Goal: Task Accomplishment & Management: Complete application form

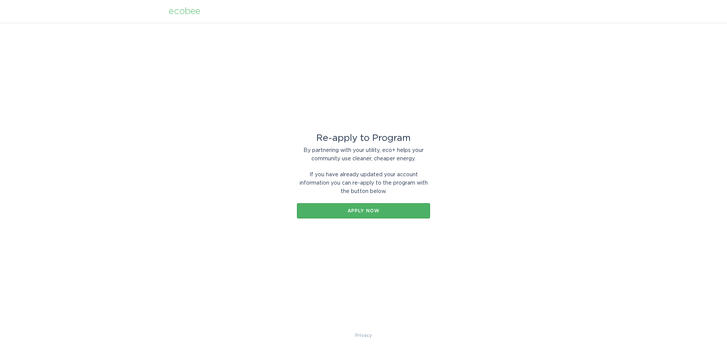
click at [351, 213] on div "Apply now" at bounding box center [363, 211] width 125 height 5
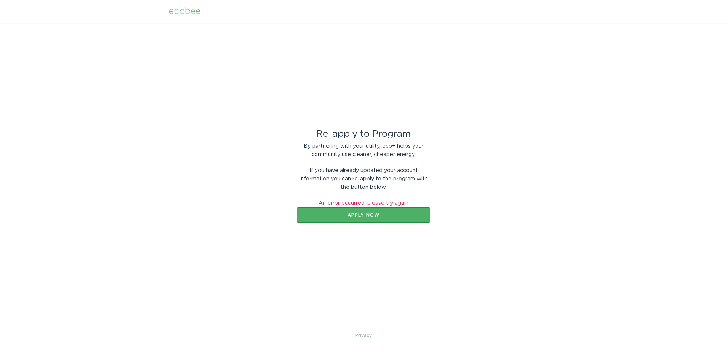
click at [373, 216] on div "Apply now" at bounding box center [363, 215] width 125 height 5
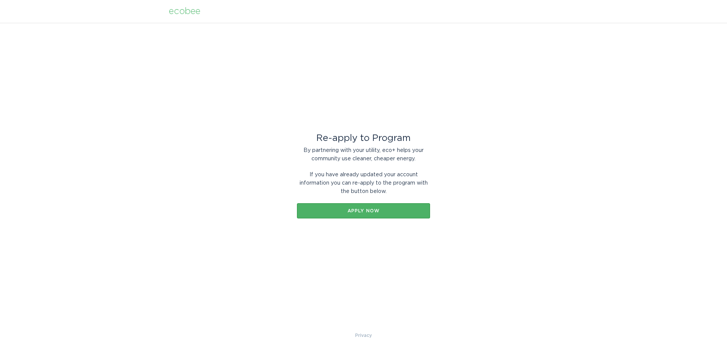
click at [349, 209] on div "Apply now" at bounding box center [363, 211] width 125 height 5
